Goal: Task Accomplishment & Management: Manage account settings

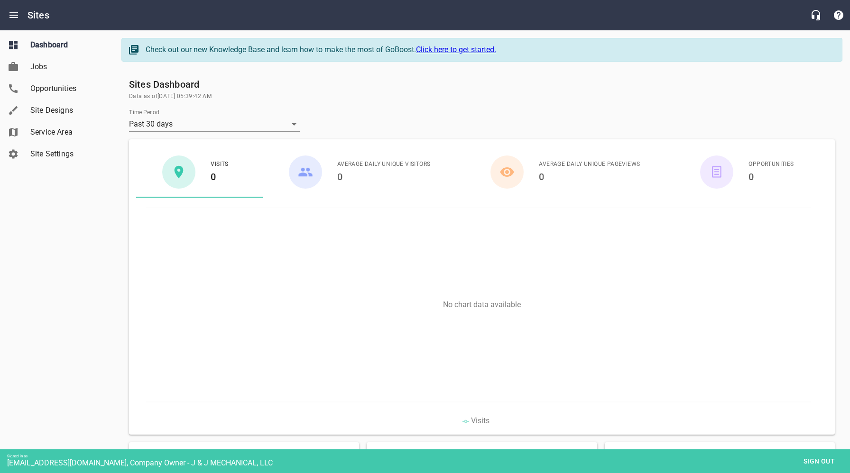
click at [50, 155] on span "Site Settings" at bounding box center [66, 153] width 72 height 11
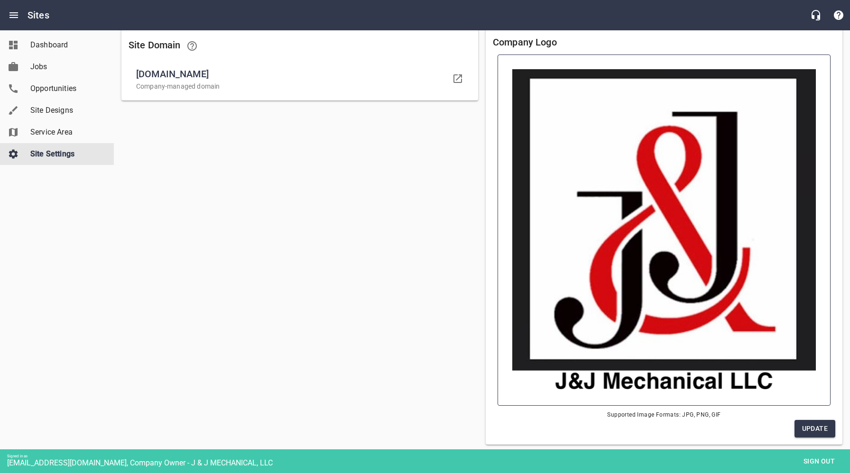
scroll to position [97, 0]
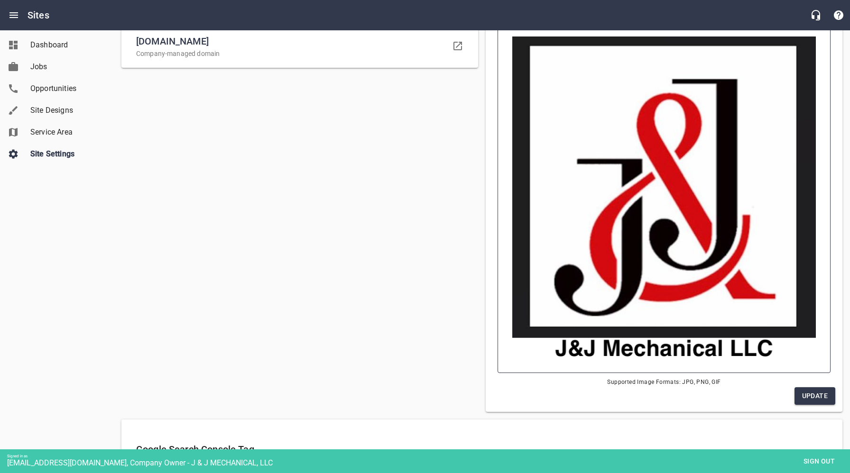
click at [646, 245] on img at bounding box center [664, 198] width 304 height 322
click at [0, 0] on input "file" at bounding box center [0, 0] width 0 height 0
click at [672, 283] on img at bounding box center [664, 198] width 304 height 322
click at [0, 0] on input "file" at bounding box center [0, 0] width 0 height 0
click at [53, 89] on span "Opportunities" at bounding box center [66, 88] width 72 height 11
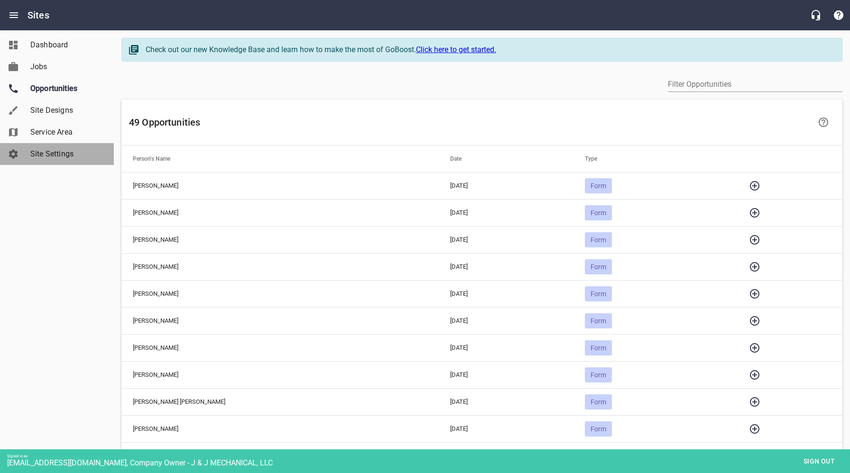
click at [49, 151] on span "Site Settings" at bounding box center [66, 153] width 72 height 11
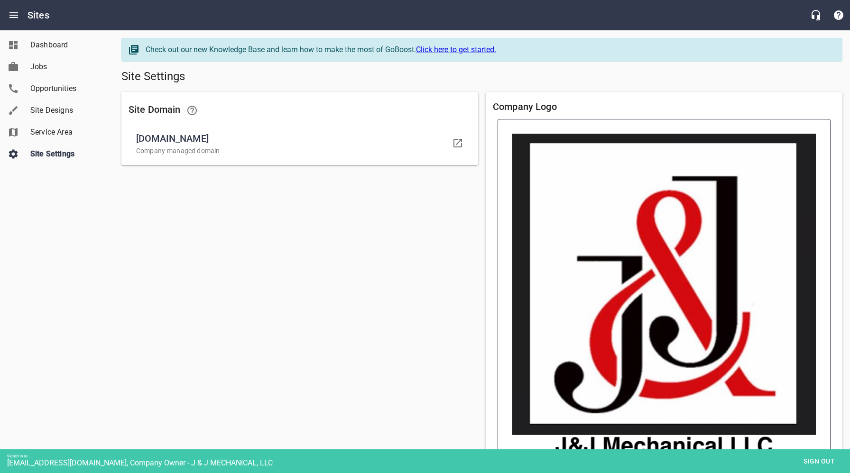
click at [665, 284] on img at bounding box center [664, 295] width 304 height 322
click at [0, 0] on input "file" at bounding box center [0, 0] width 0 height 0
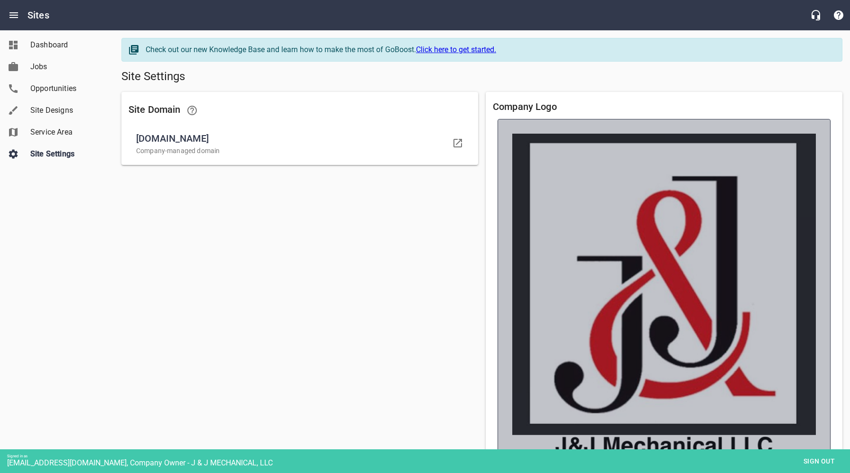
click at [683, 301] on img at bounding box center [664, 295] width 304 height 322
click at [0, 0] on input "file" at bounding box center [0, 0] width 0 height 0
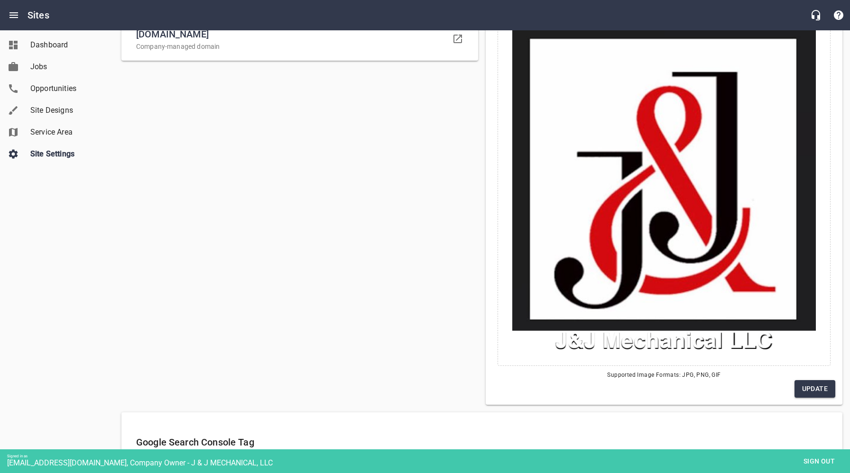
scroll to position [105, 0]
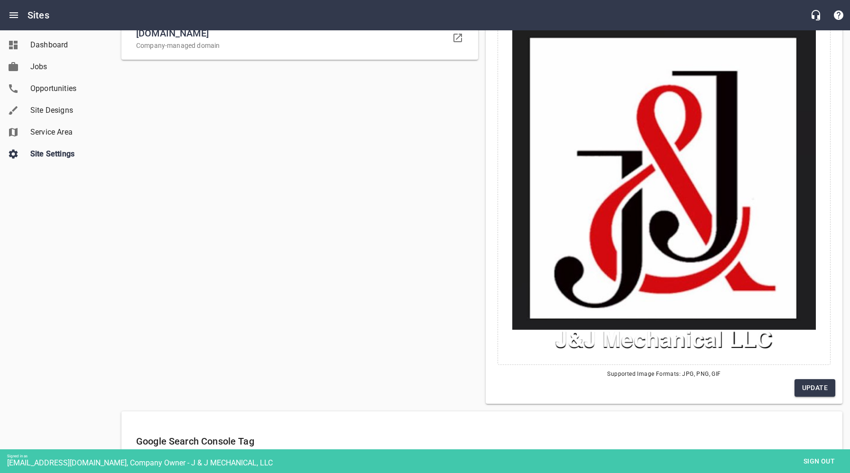
click at [63, 154] on span "Site Settings" at bounding box center [66, 153] width 72 height 11
click at [54, 110] on span "Site Designs" at bounding box center [66, 110] width 72 height 11
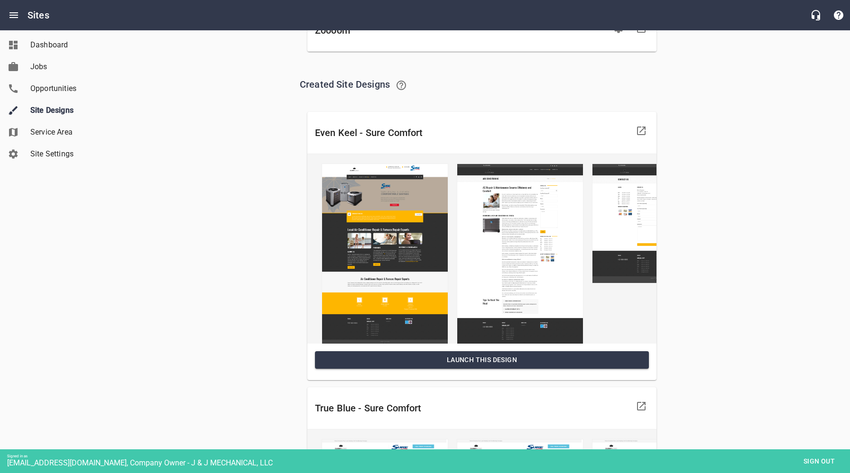
click at [55, 153] on span "Site Settings" at bounding box center [66, 153] width 72 height 11
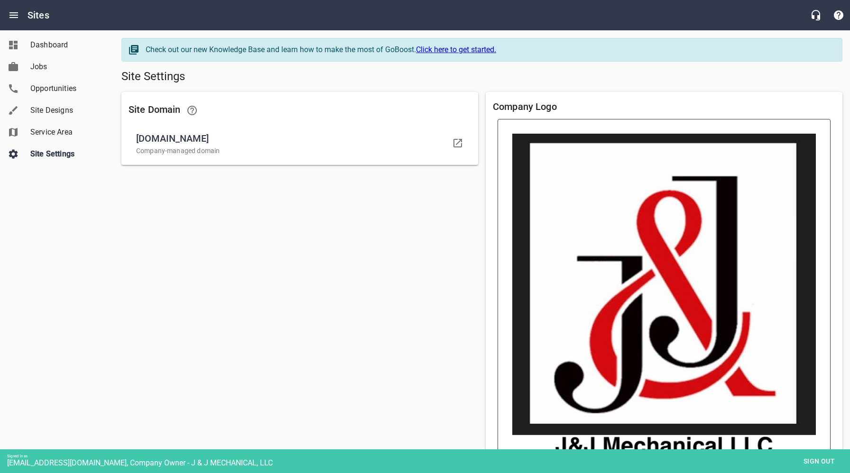
click at [667, 301] on img at bounding box center [664, 295] width 304 height 322
click at [0, 0] on input "file" at bounding box center [0, 0] width 0 height 0
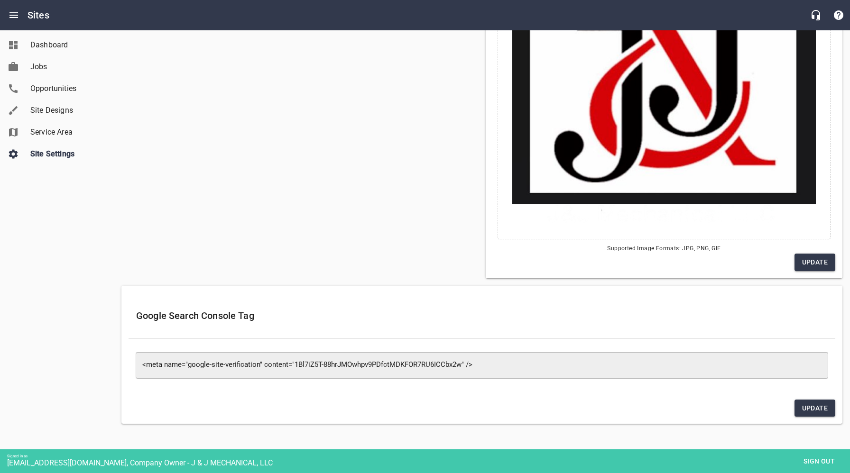
scroll to position [236, 0]
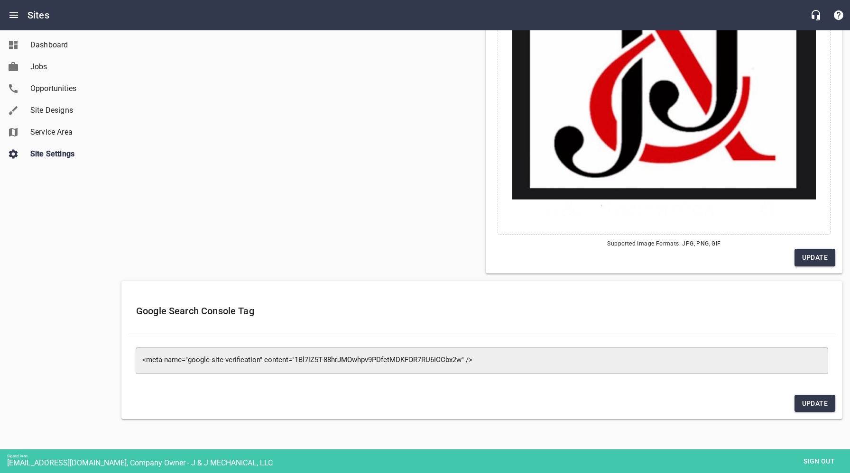
click at [813, 258] on span "Update" at bounding box center [815, 258] width 26 height 12
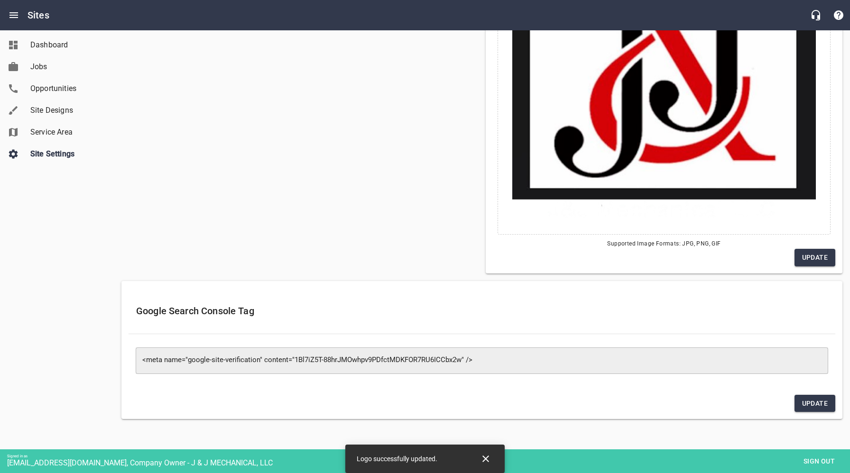
click at [818, 464] on span "Sign out" at bounding box center [819, 462] width 40 height 12
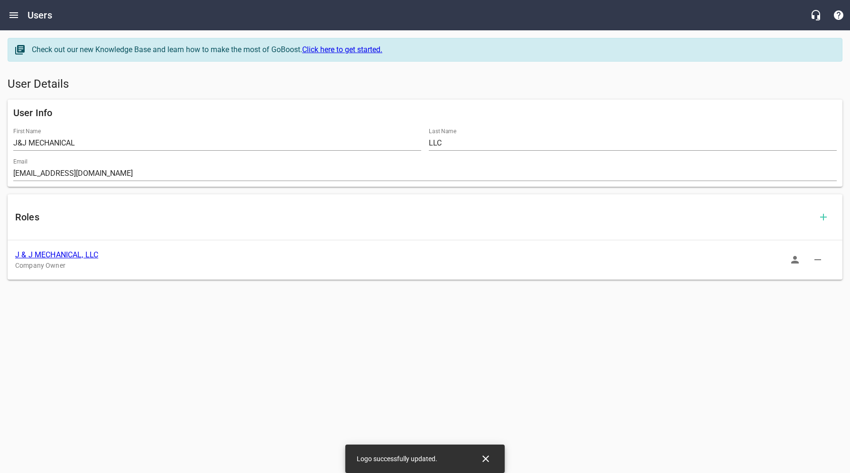
click at [71, 255] on link "J & J MECHANICAL, LLC" at bounding box center [56, 254] width 83 height 9
